Goal: Information Seeking & Learning: Find specific fact

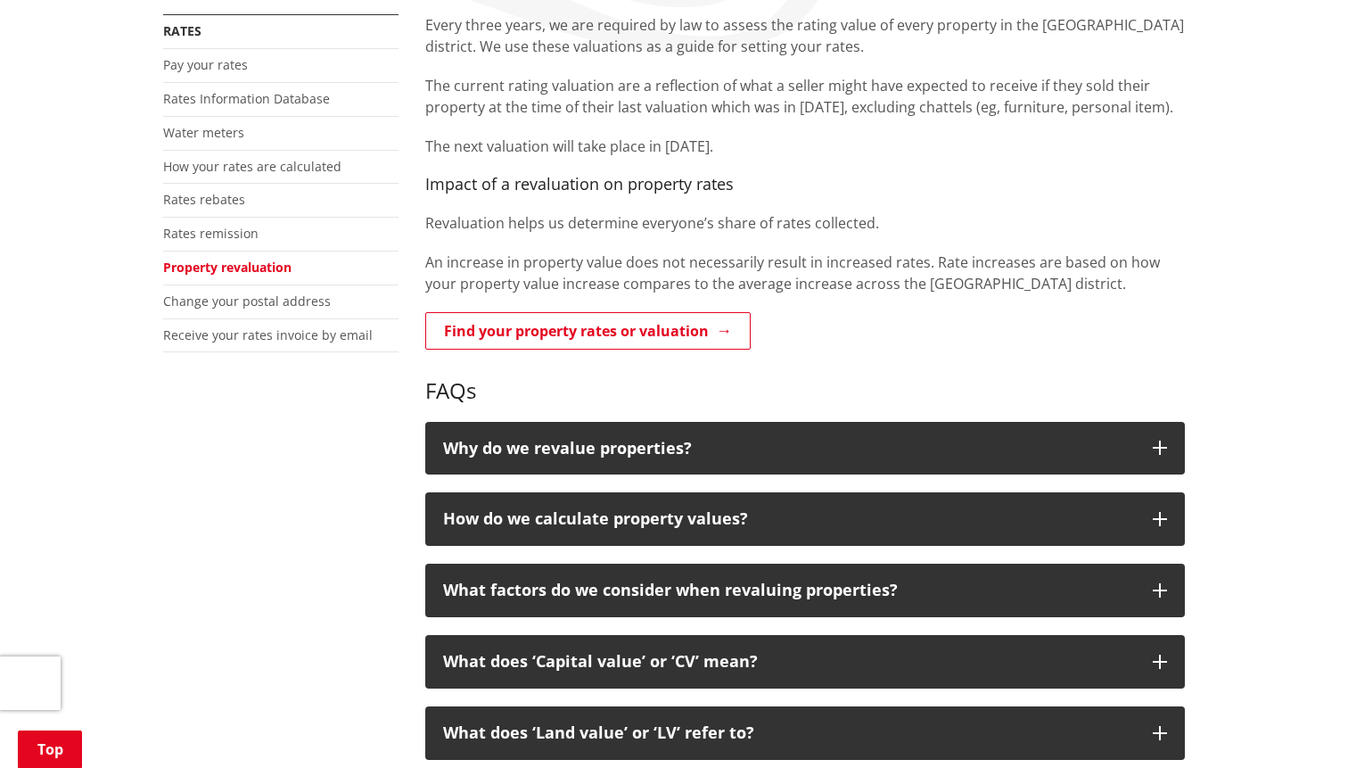
scroll to position [374, 0]
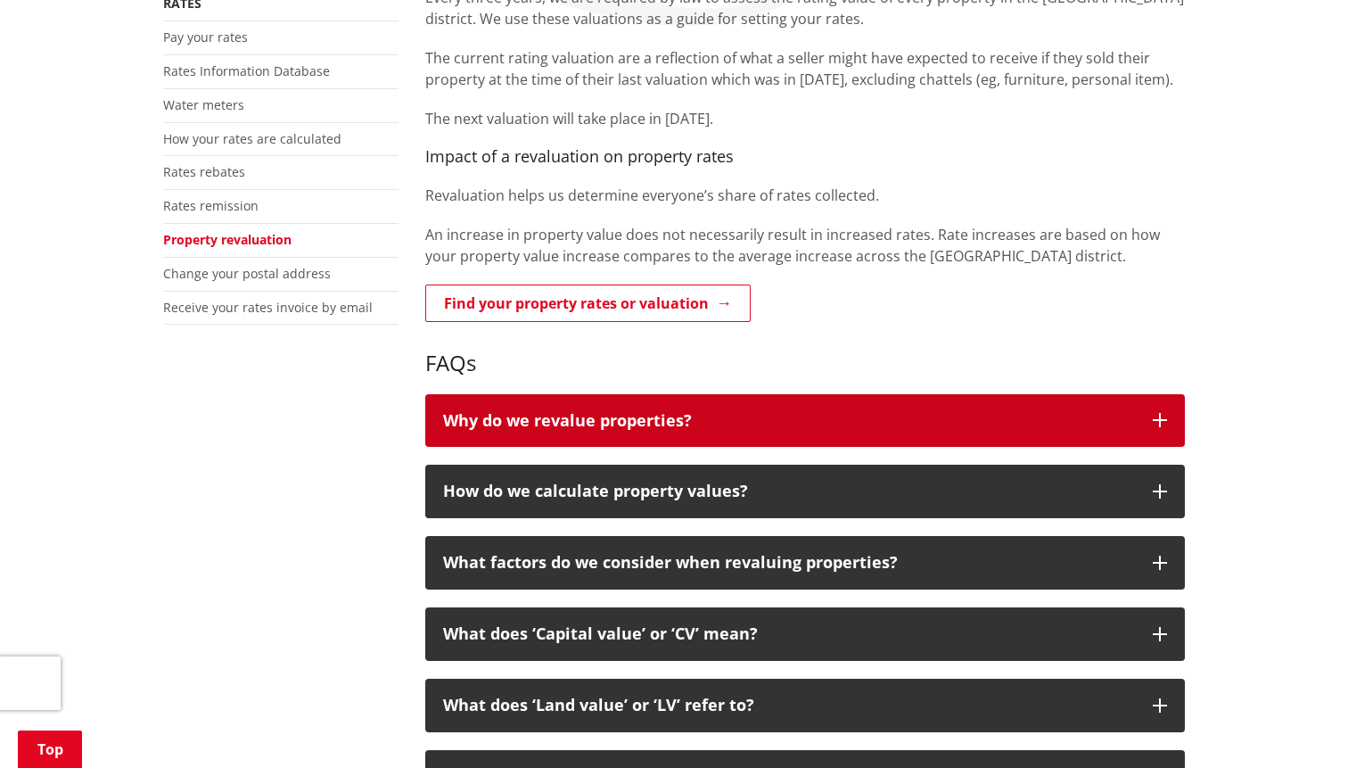
click at [602, 430] on p "Why do we revalue properties?" at bounding box center [789, 421] width 692 height 18
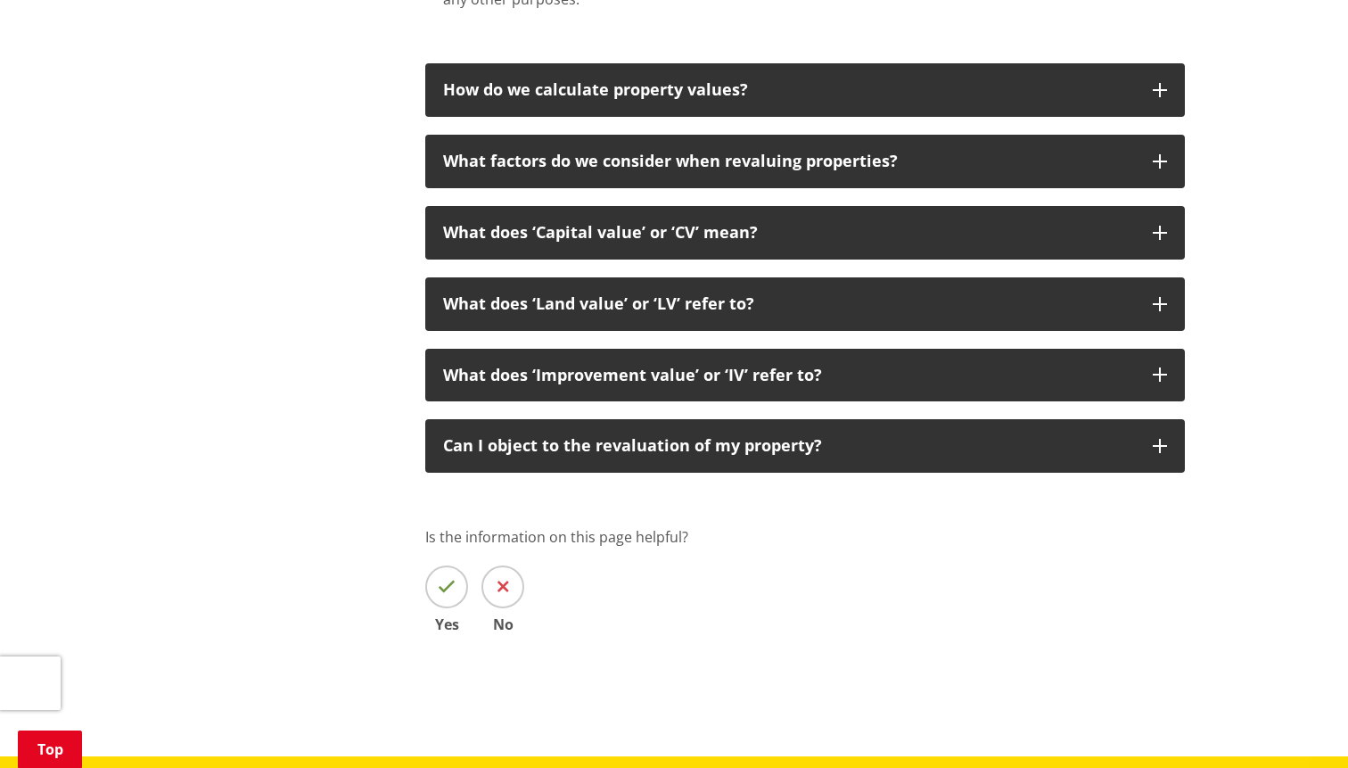
scroll to position [901, 0]
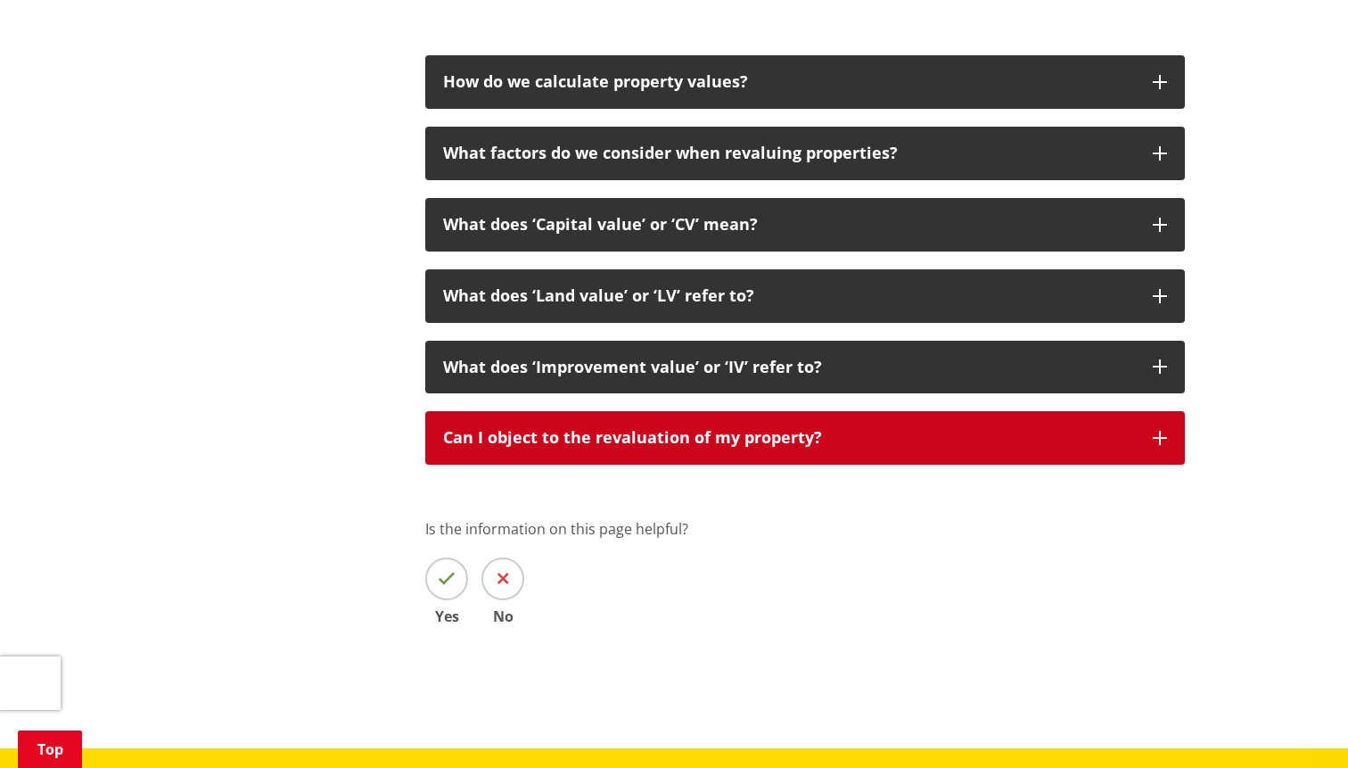
click at [602, 431] on p "Can I object to the revaluation of my property?" at bounding box center [789, 438] width 692 height 18
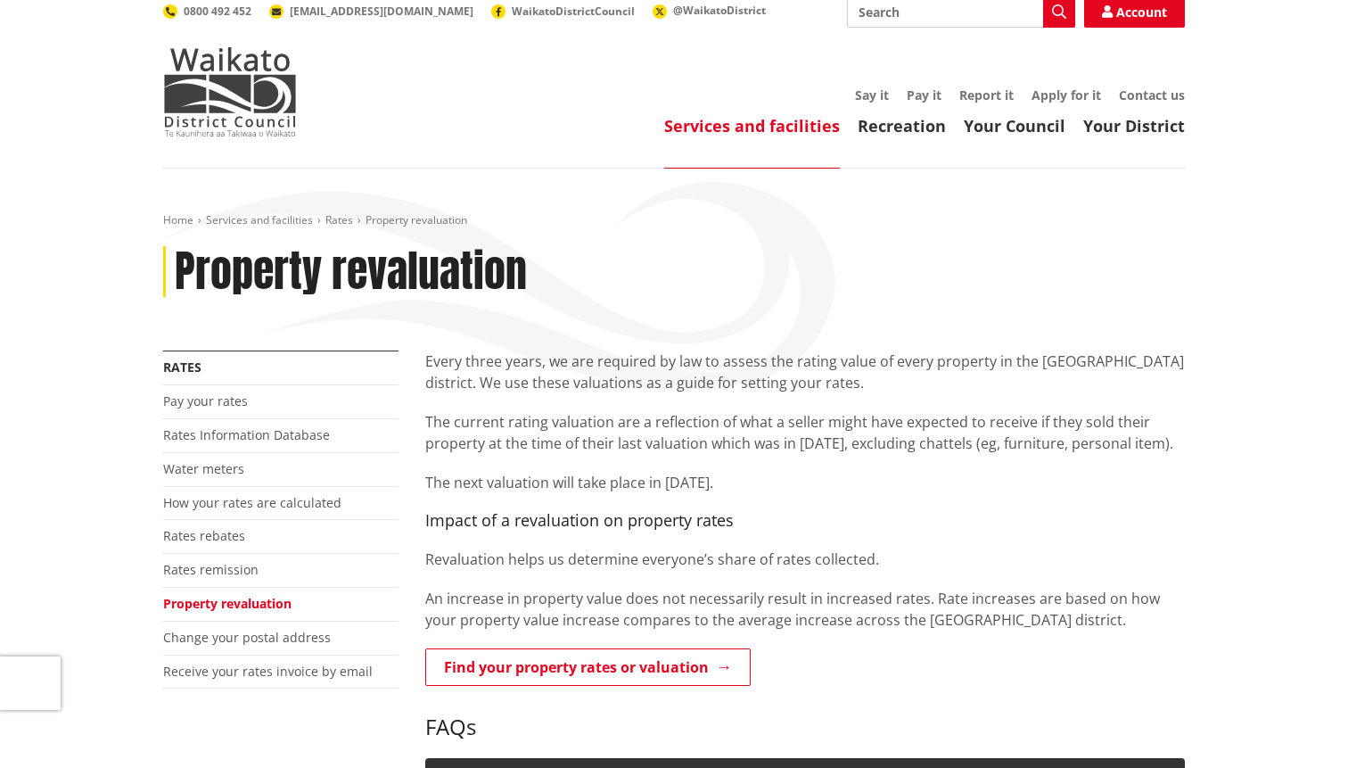
scroll to position [0, 0]
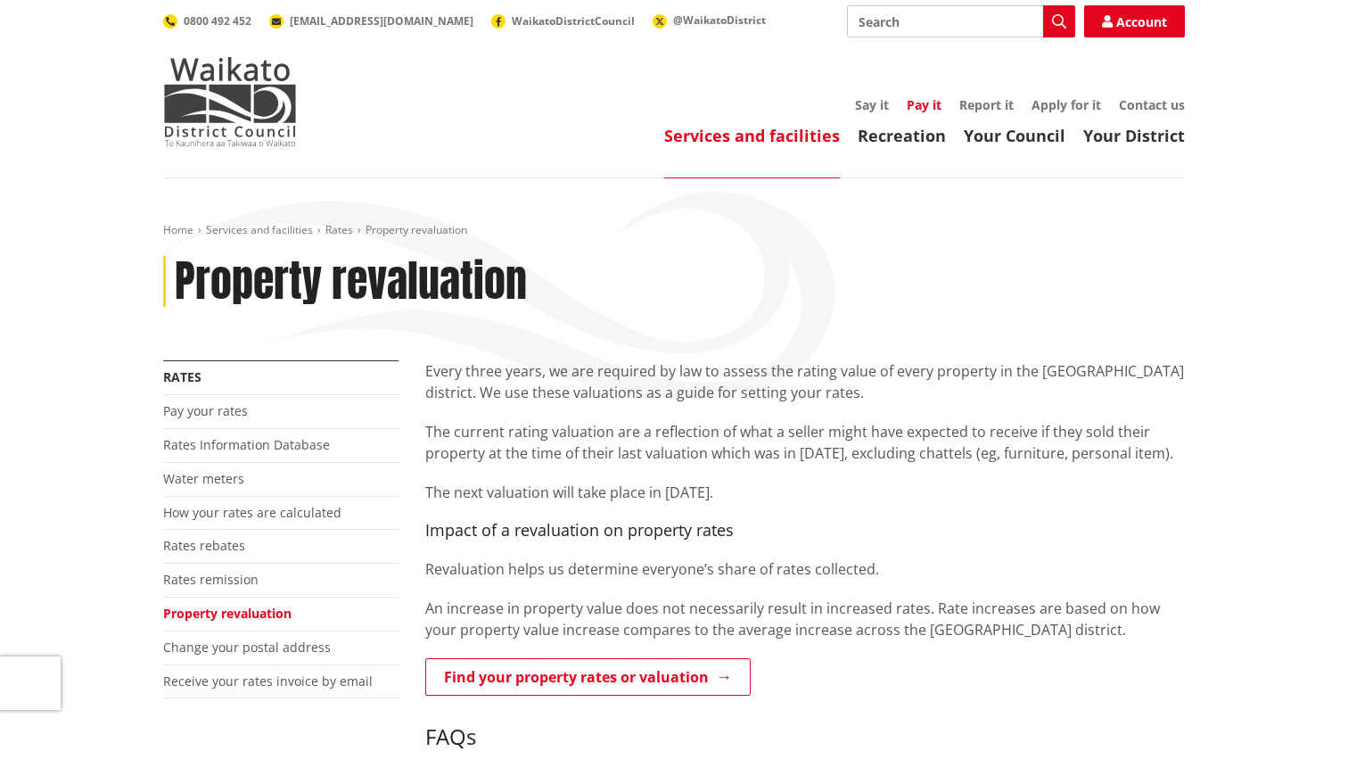
click at [926, 97] on link "Pay it" at bounding box center [924, 104] width 35 height 17
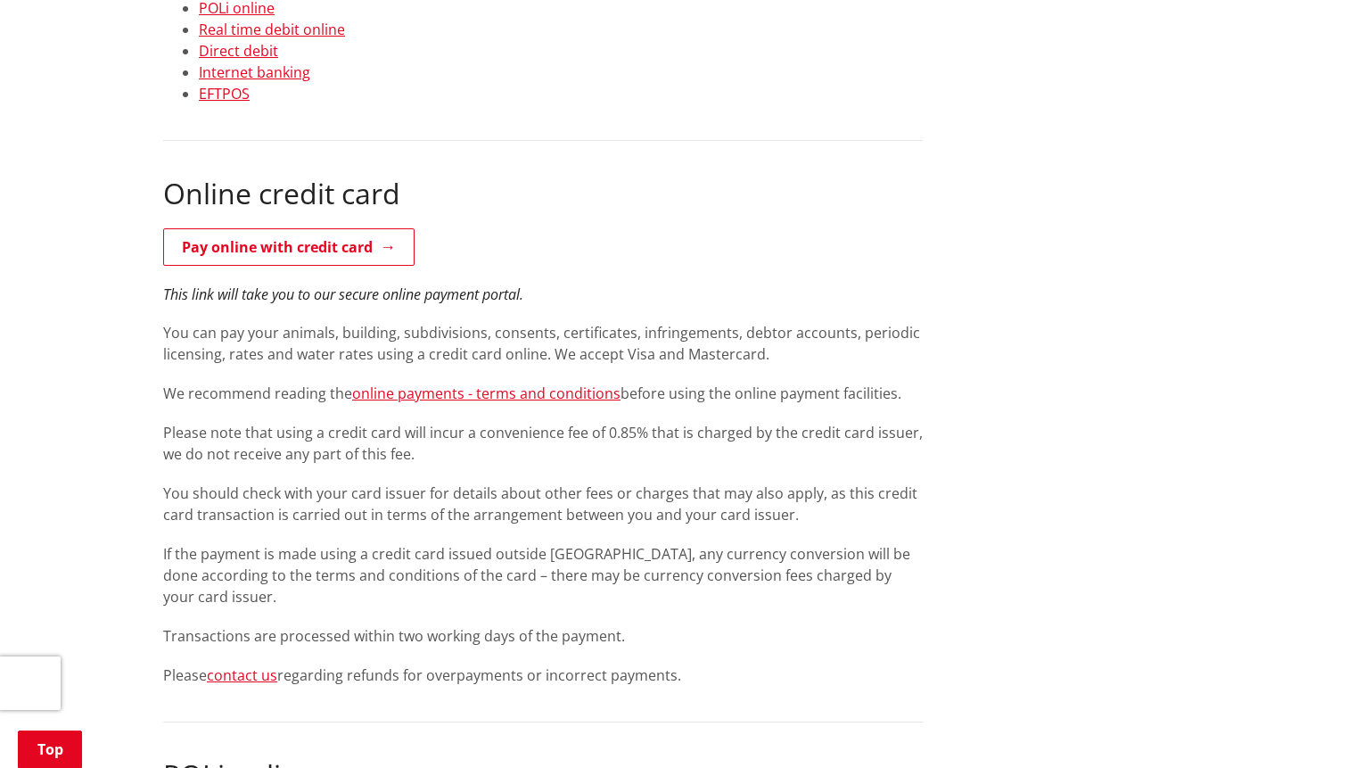
scroll to position [668, 0]
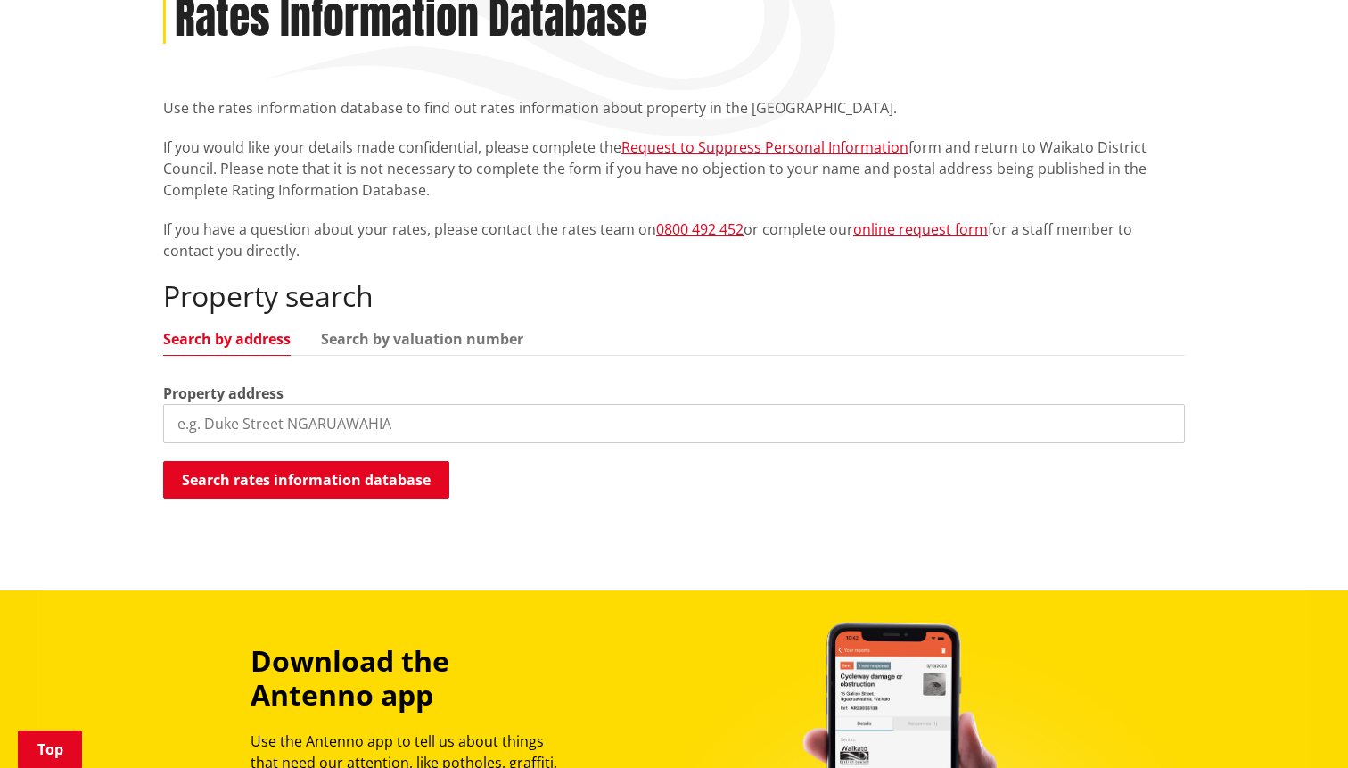
scroll to position [276, 0]
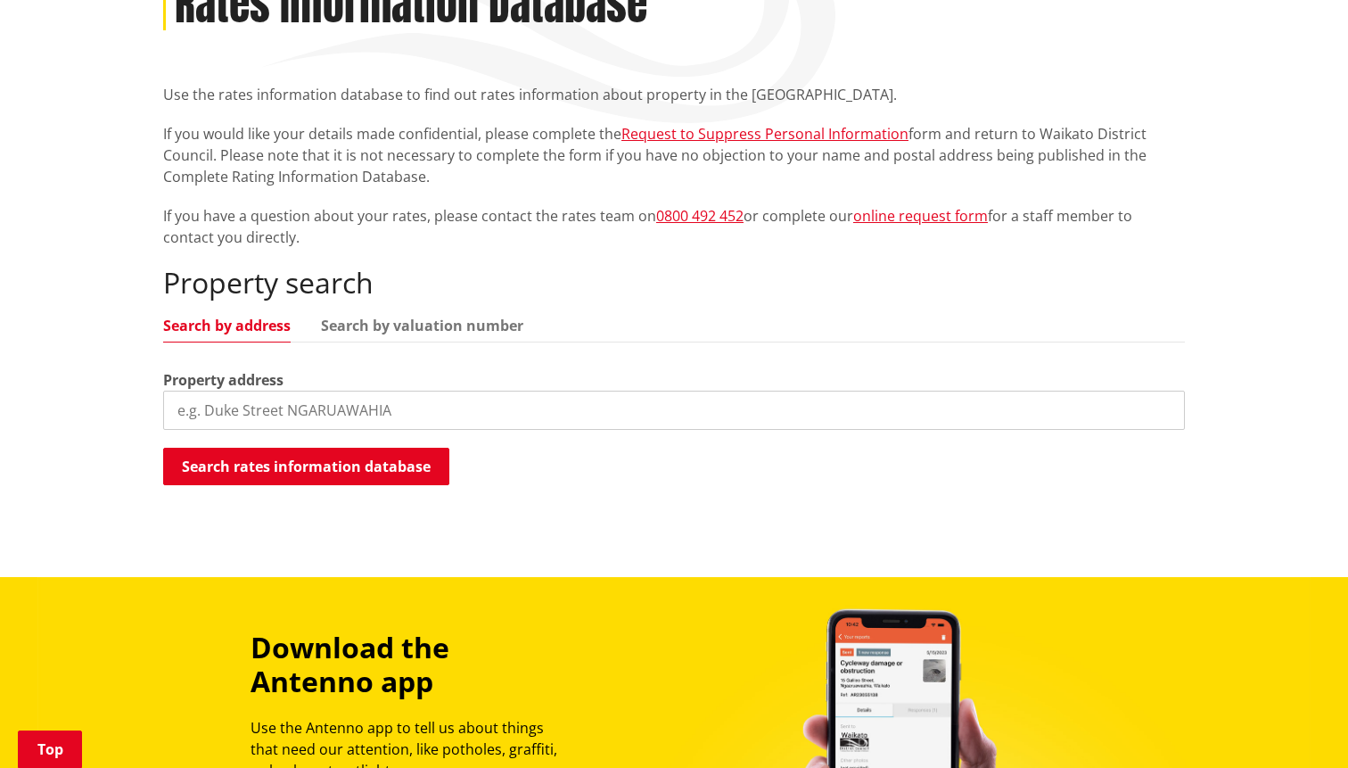
click at [331, 413] on input "search" at bounding box center [674, 410] width 1022 height 39
type input "628 uapoto road"
click at [302, 471] on button "Search rates information database" at bounding box center [306, 466] width 286 height 37
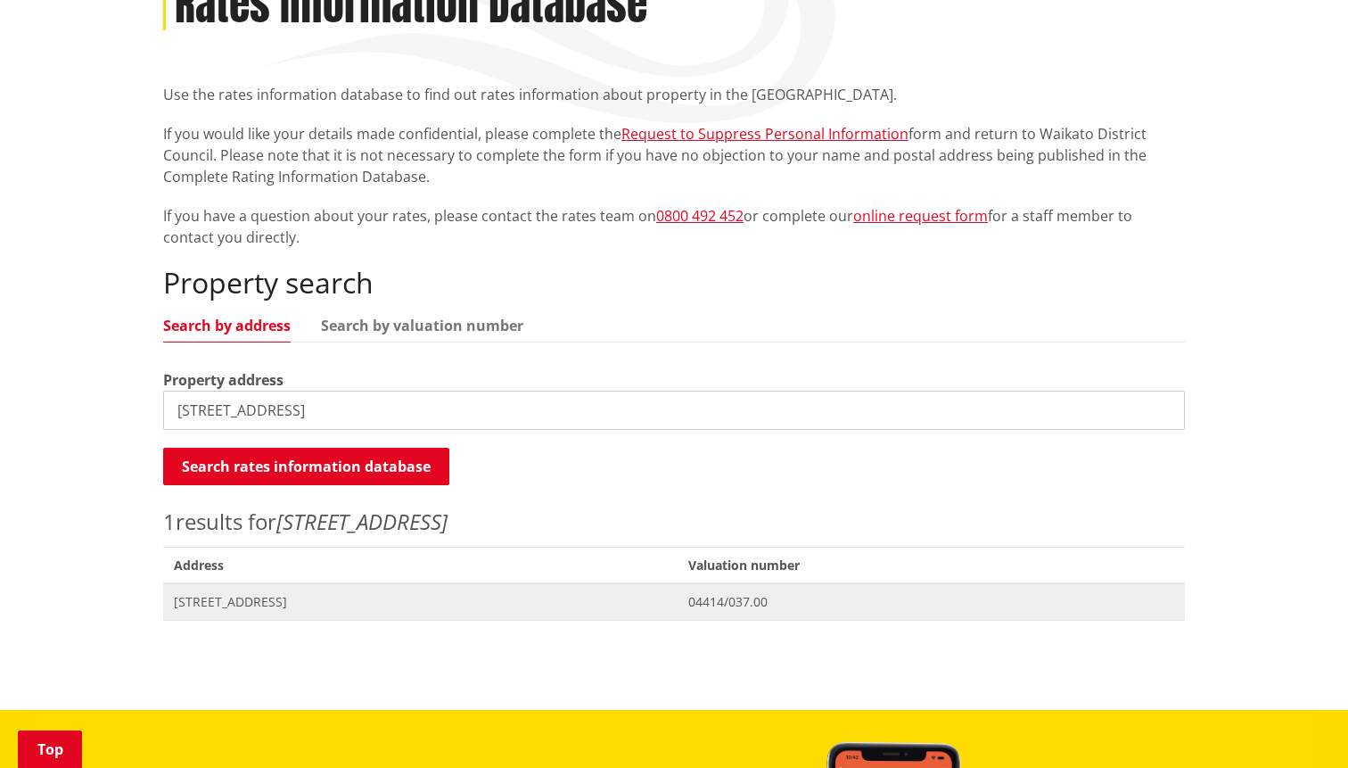
click at [346, 595] on span "628 Uapoto Road ORINI" at bounding box center [420, 602] width 493 height 18
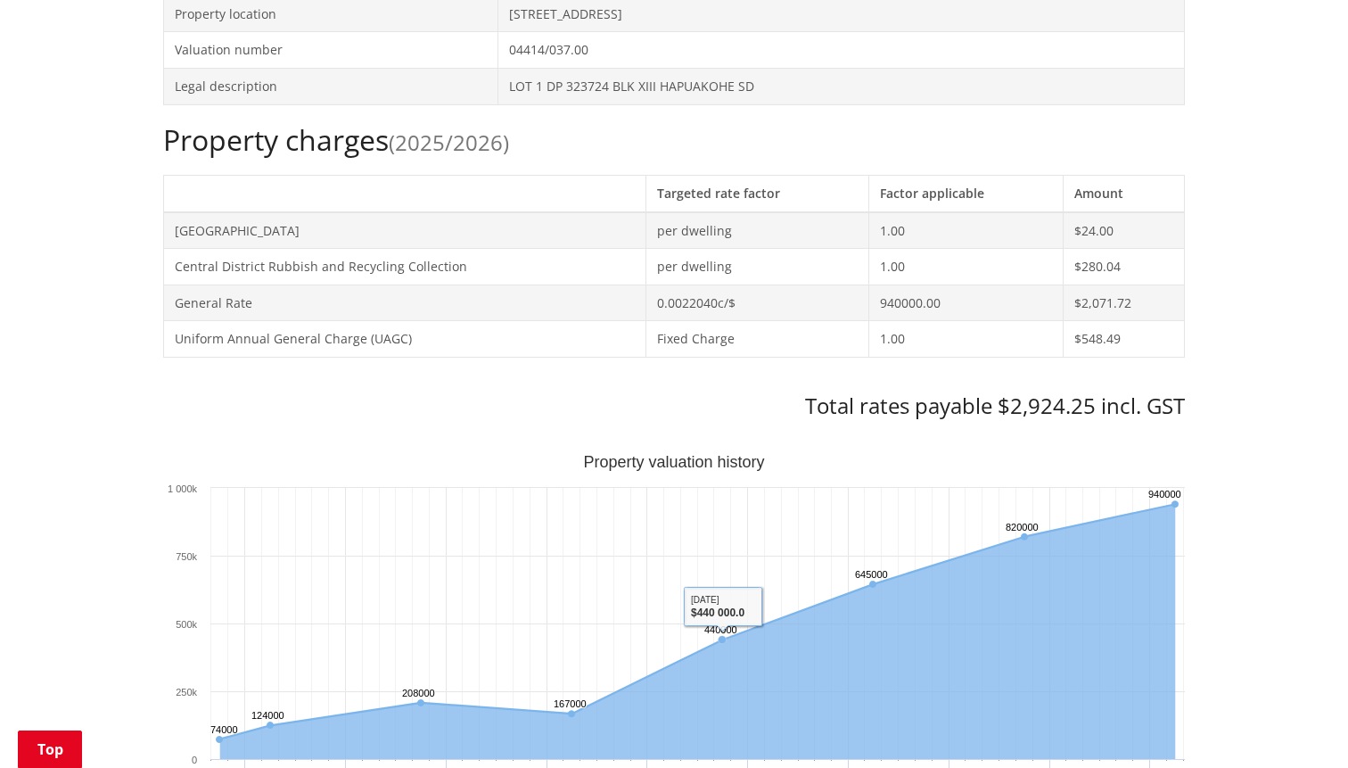
scroll to position [642, 0]
